Goal: Task Accomplishment & Management: Manage account settings

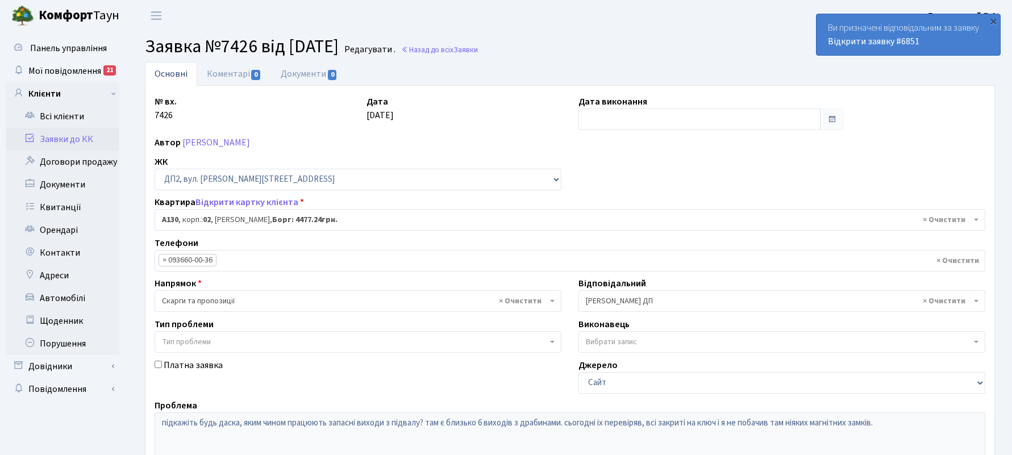
select select "30955"
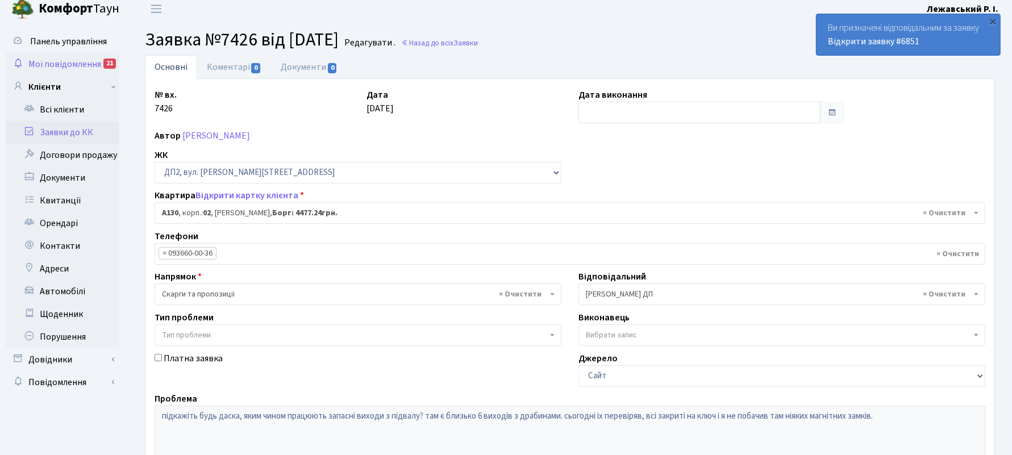
click at [43, 60] on span "Мої повідомлення" at bounding box center [64, 64] width 73 height 13
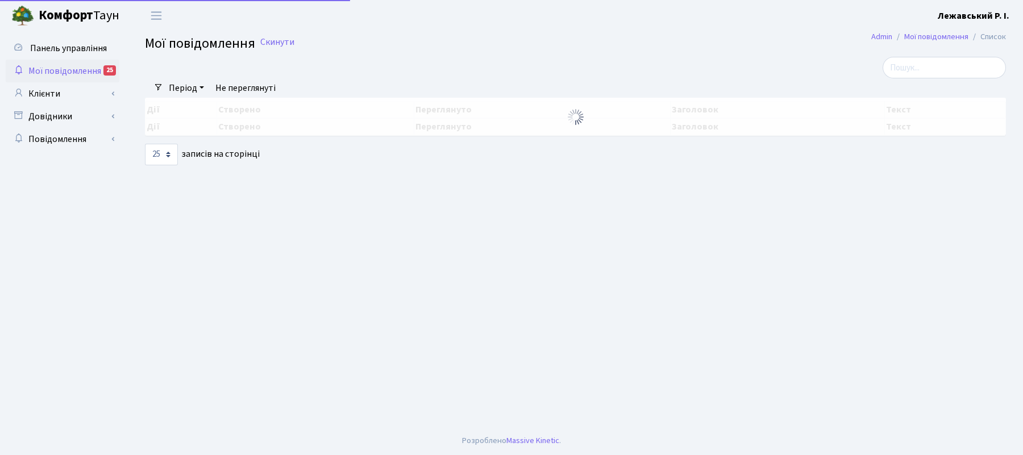
select select "25"
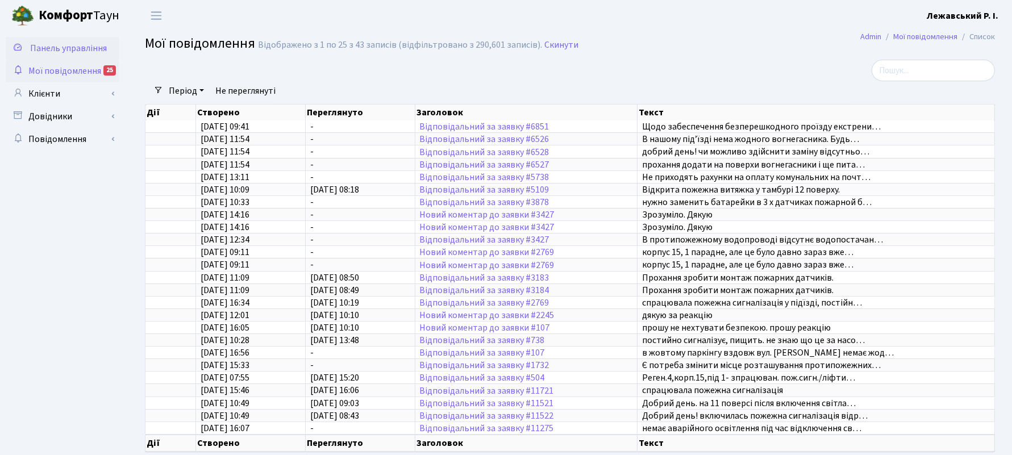
click at [65, 51] on span "Панель управління" at bounding box center [68, 48] width 77 height 13
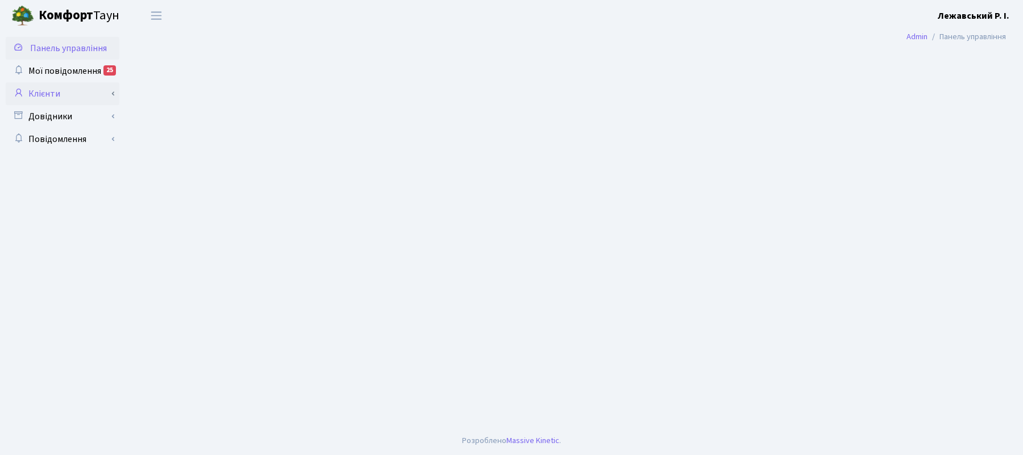
click at [55, 90] on link "Клієнти" at bounding box center [63, 93] width 114 height 23
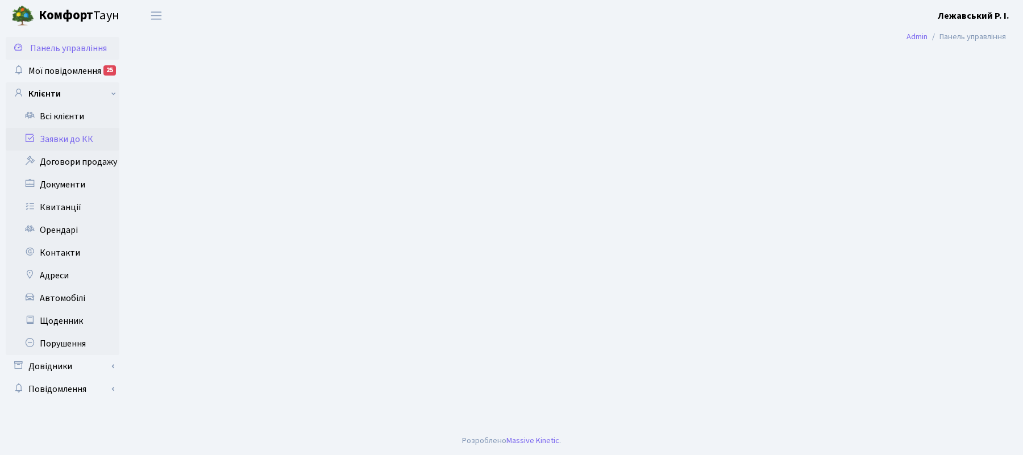
click at [60, 139] on link "Заявки до КК" at bounding box center [63, 139] width 114 height 23
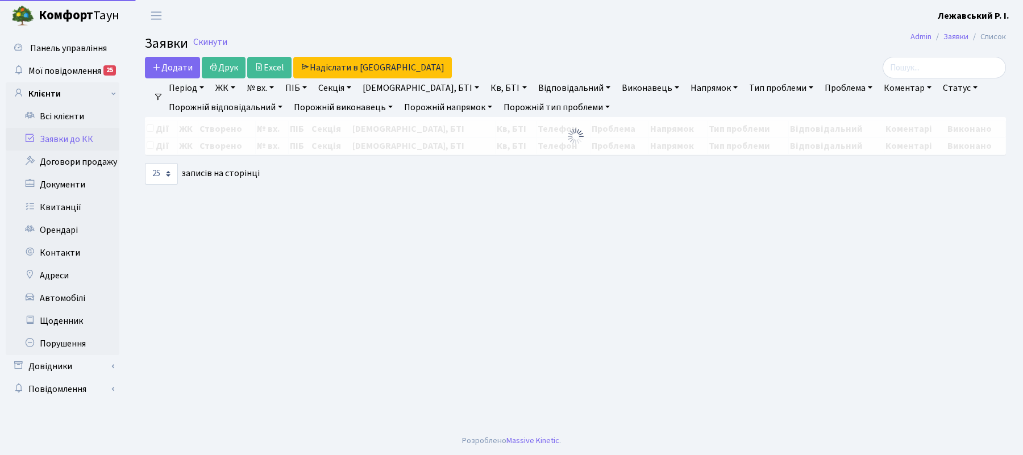
select select "25"
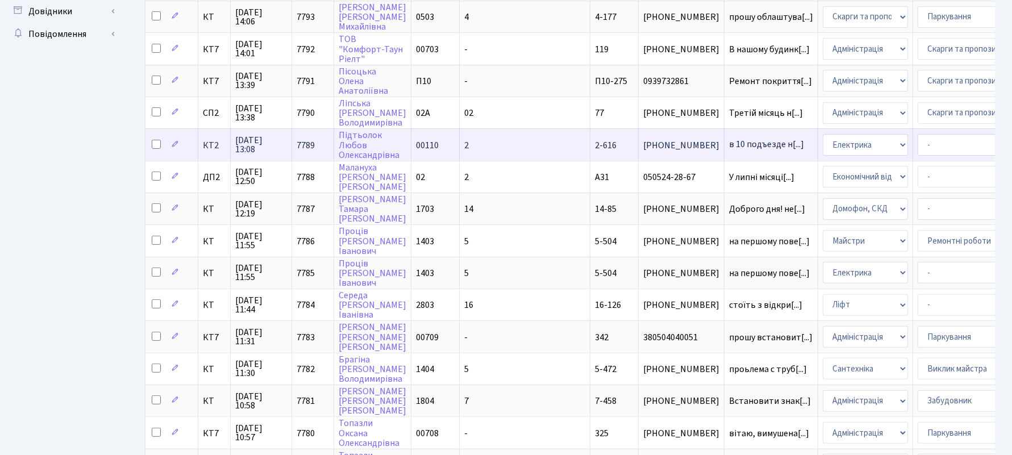
scroll to position [426, 0]
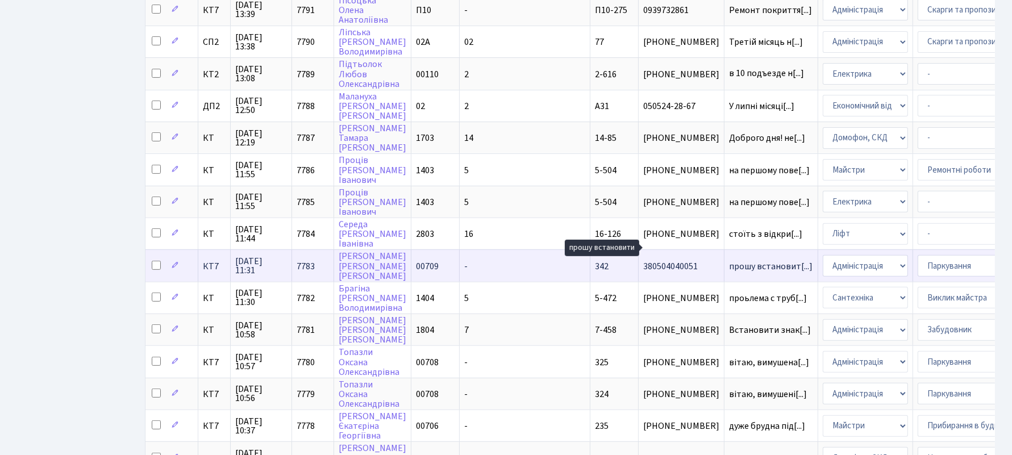
click at [729, 260] on span "прошу встановит[...]" at bounding box center [771, 266] width 84 height 13
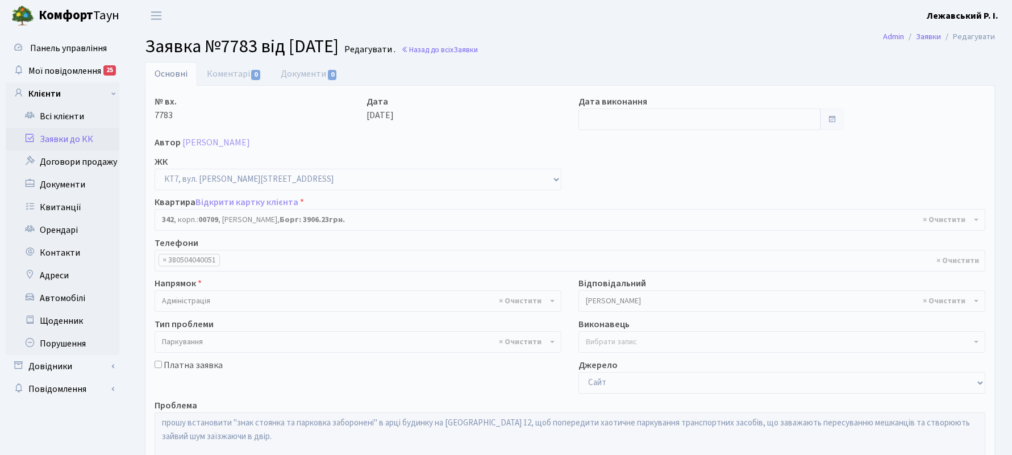
select select "18855"
select select "66"
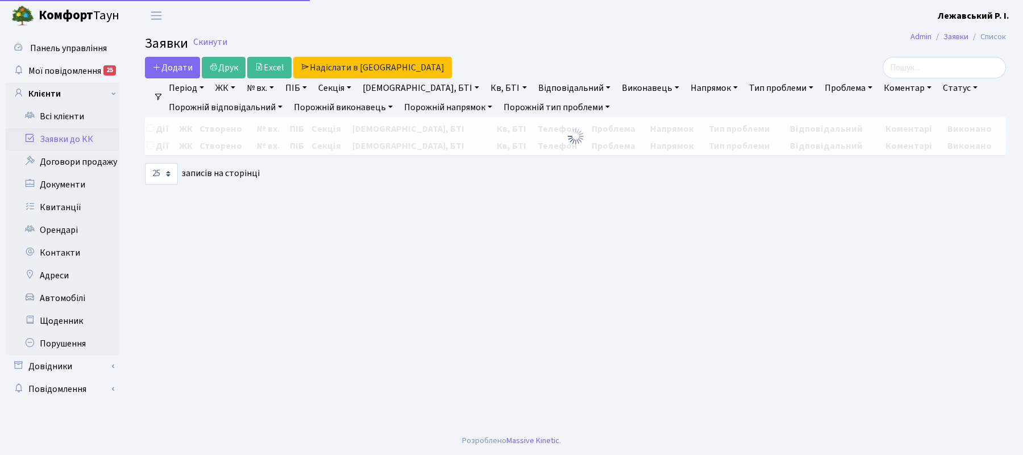
select select "25"
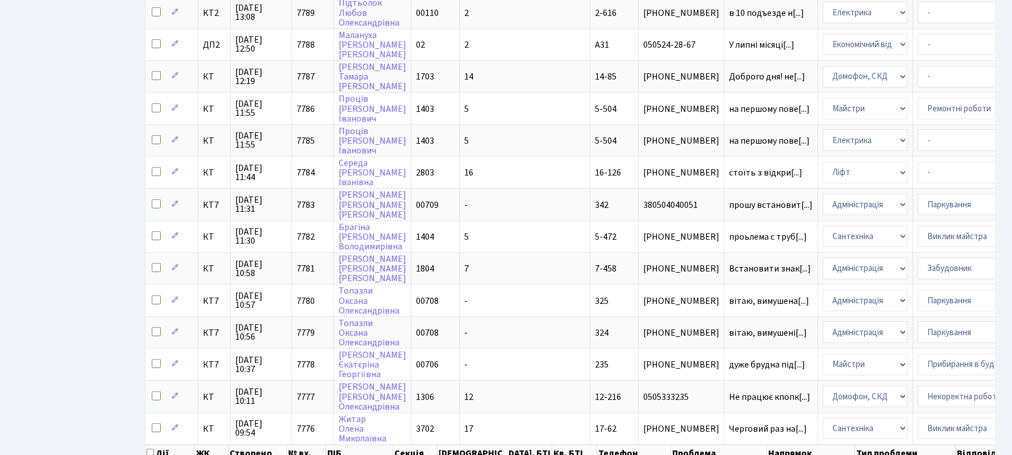
scroll to position [497, 0]
